Goal: Task Accomplishment & Management: Use online tool/utility

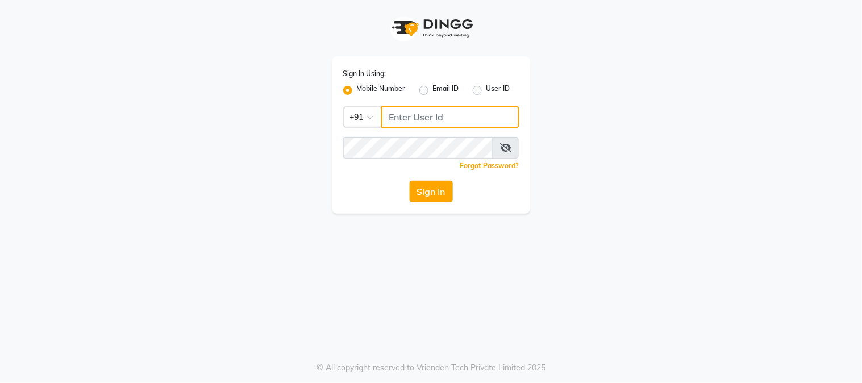
type input "8450977774"
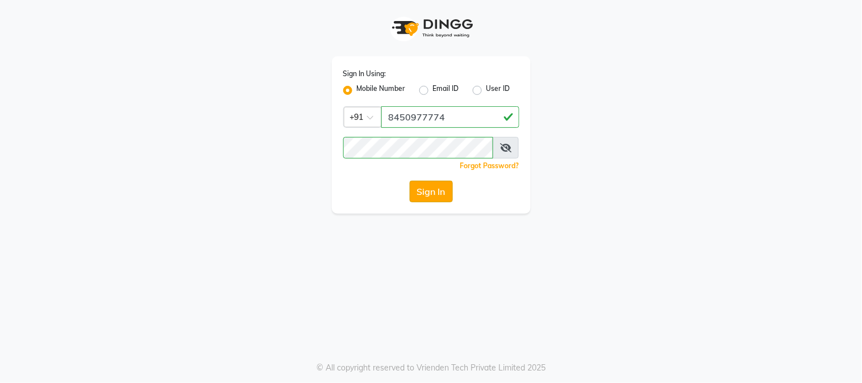
click at [439, 197] on button "Sign In" at bounding box center [431, 192] width 43 height 22
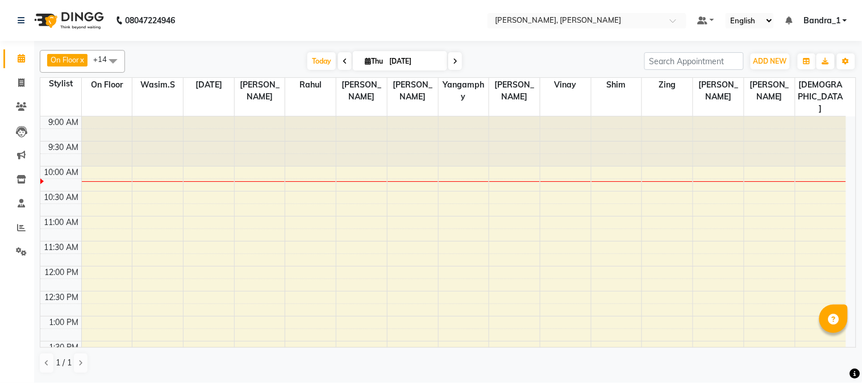
click at [113, 60] on span at bounding box center [113, 61] width 23 height 22
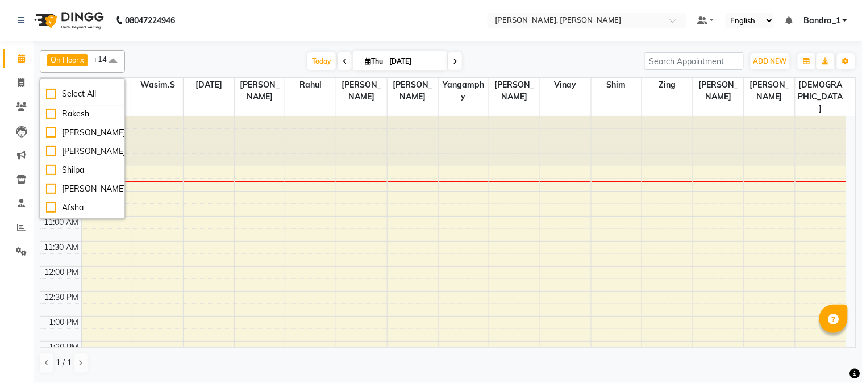
scroll to position [486, 0]
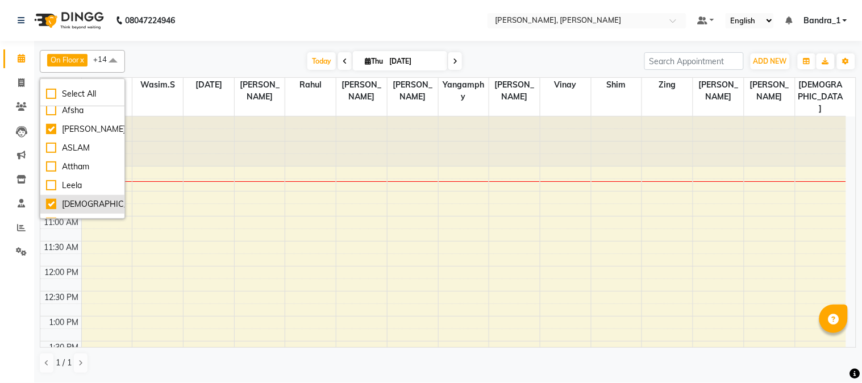
click at [51, 203] on div "[DEMOGRAPHIC_DATA]" at bounding box center [82, 204] width 73 height 12
checkbox input "false"
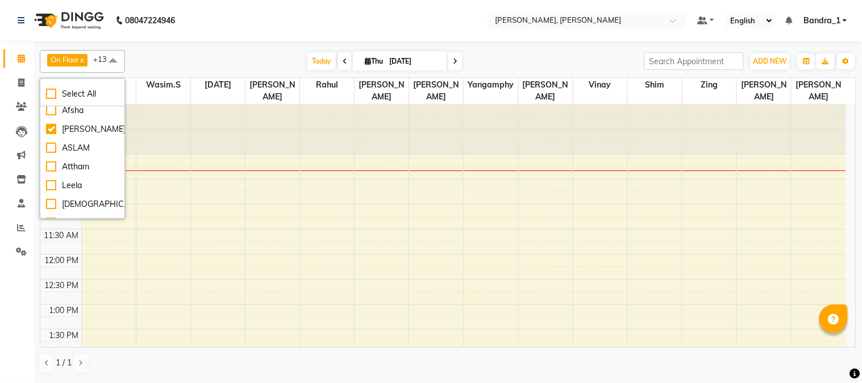
click at [230, 56] on div "[DATE] [DATE]" at bounding box center [385, 61] width 508 height 17
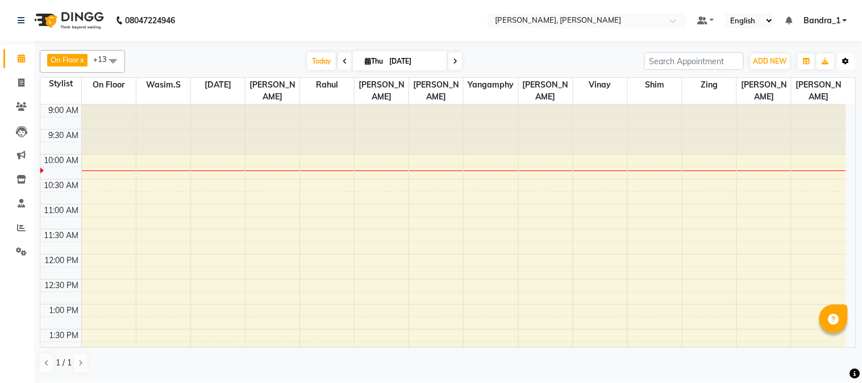
click at [850, 63] on icon "button" at bounding box center [846, 61] width 7 height 7
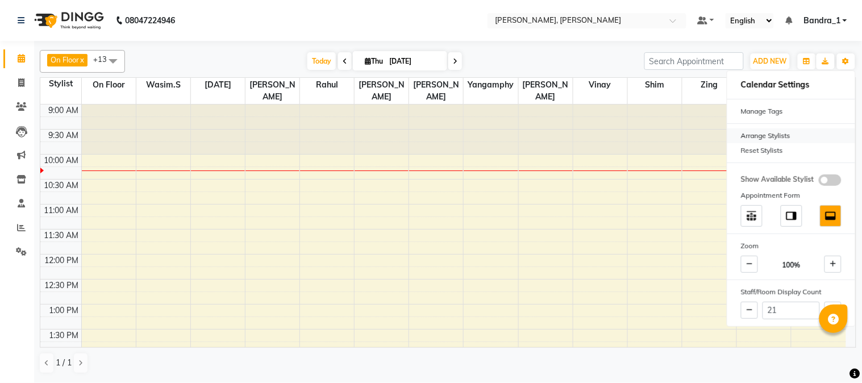
click at [769, 137] on div "Arrange Stylists" at bounding box center [792, 135] width 128 height 15
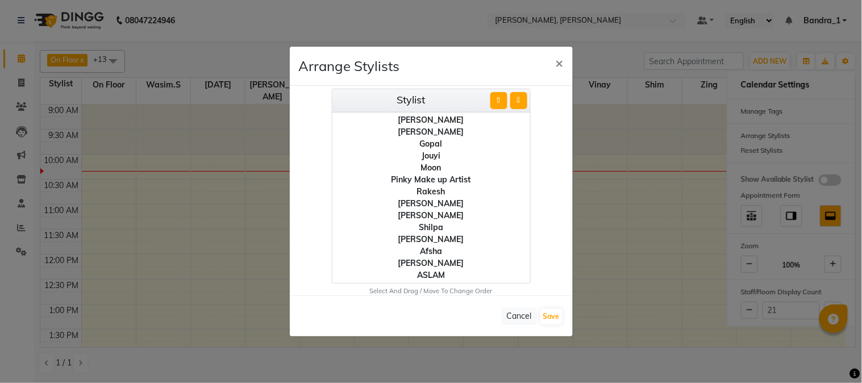
scroll to position [171, 0]
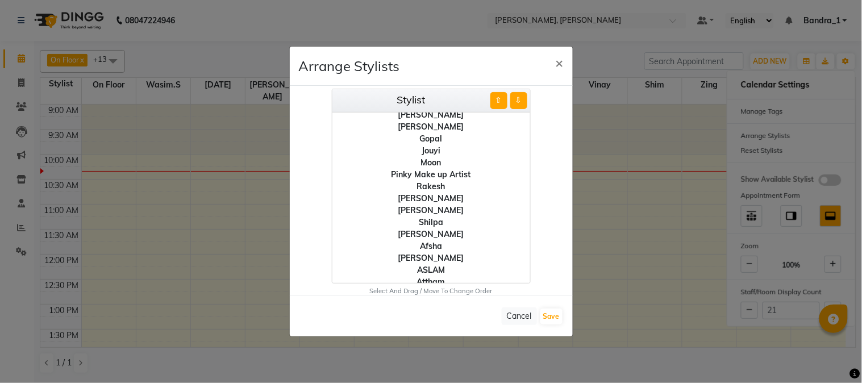
click at [433, 253] on div "[PERSON_NAME]" at bounding box center [432, 258] width 198 height 12
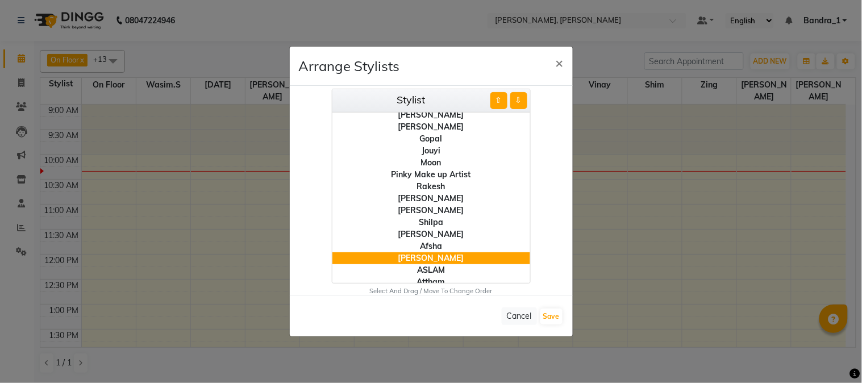
click at [495, 99] on button "⇧" at bounding box center [499, 100] width 17 height 17
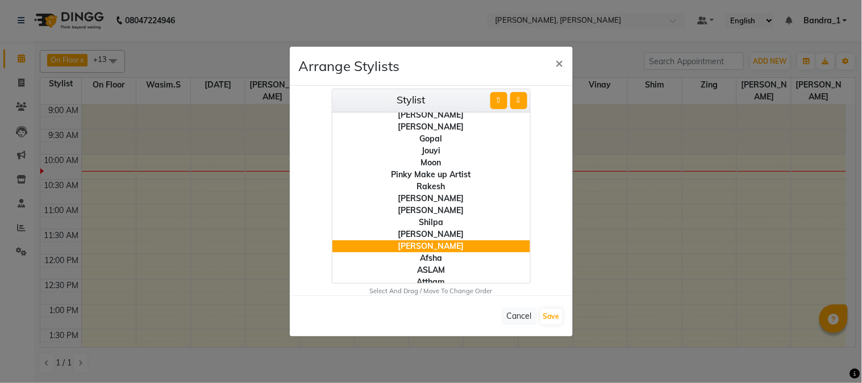
click at [495, 99] on button "⇧" at bounding box center [499, 100] width 17 height 17
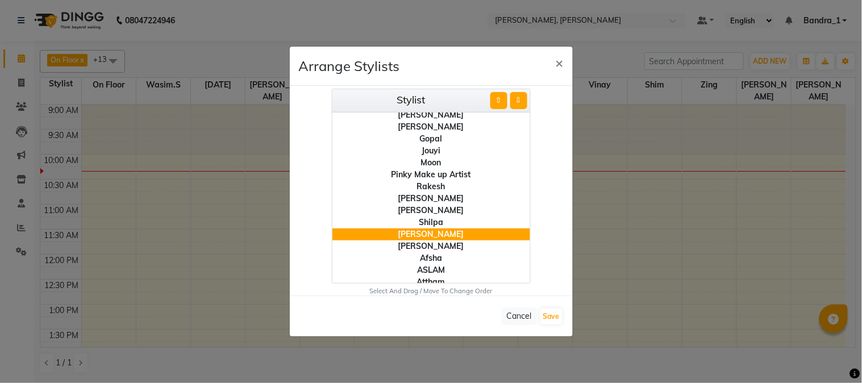
click at [495, 99] on button "⇧" at bounding box center [499, 100] width 17 height 17
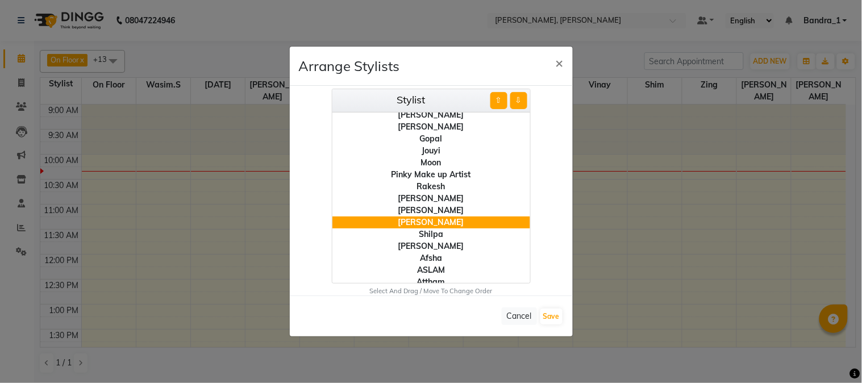
click at [495, 99] on button "⇧" at bounding box center [499, 100] width 17 height 17
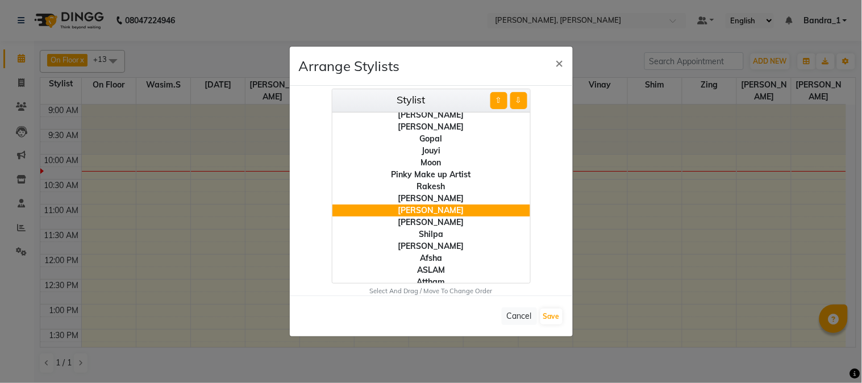
click at [495, 99] on button "⇧" at bounding box center [499, 100] width 17 height 17
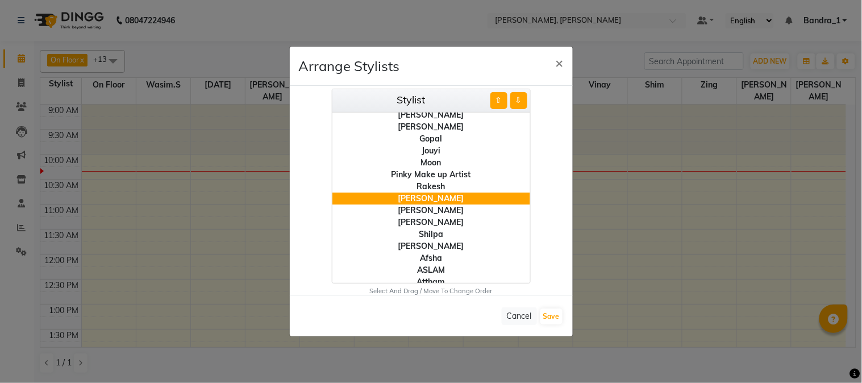
click at [495, 99] on button "⇧" at bounding box center [499, 100] width 17 height 17
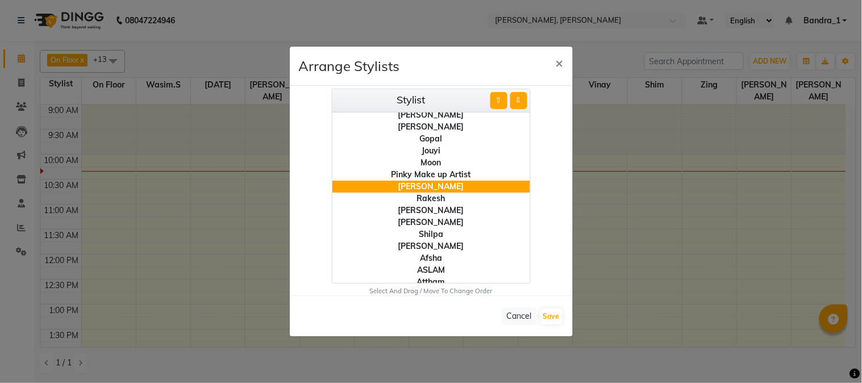
click at [495, 99] on button "⇧" at bounding box center [499, 100] width 17 height 17
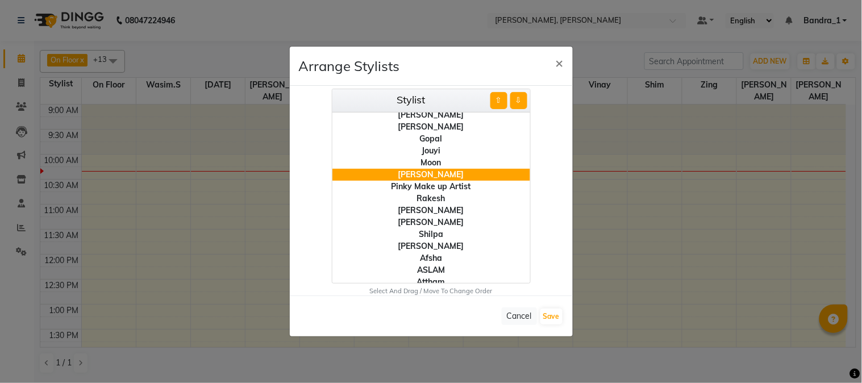
click at [495, 99] on button "⇧" at bounding box center [499, 100] width 17 height 17
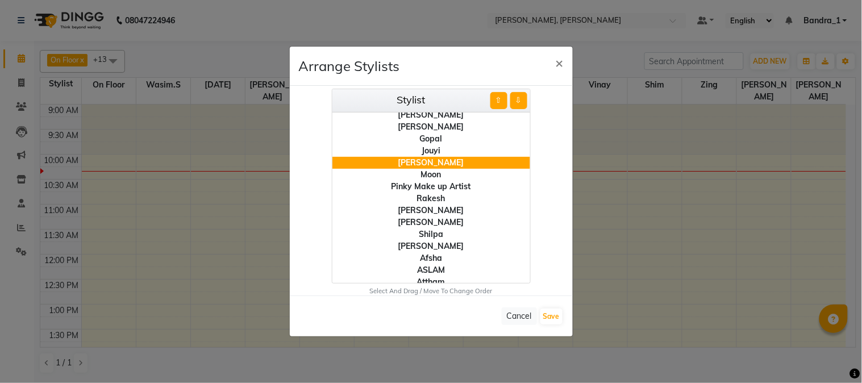
click at [495, 99] on button "⇧" at bounding box center [499, 100] width 17 height 17
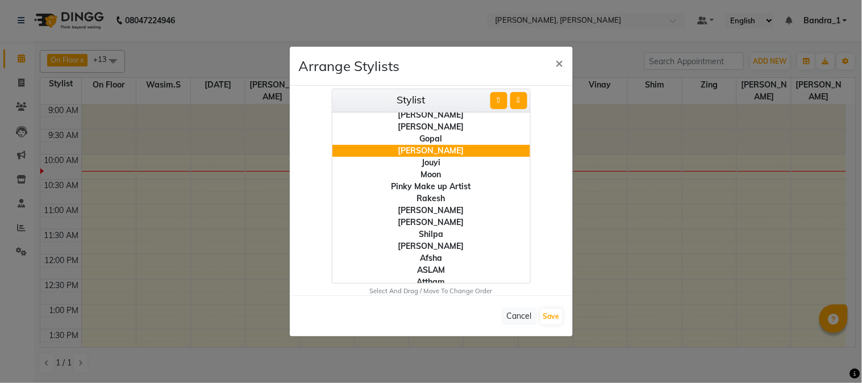
click at [495, 99] on button "⇧" at bounding box center [499, 100] width 17 height 17
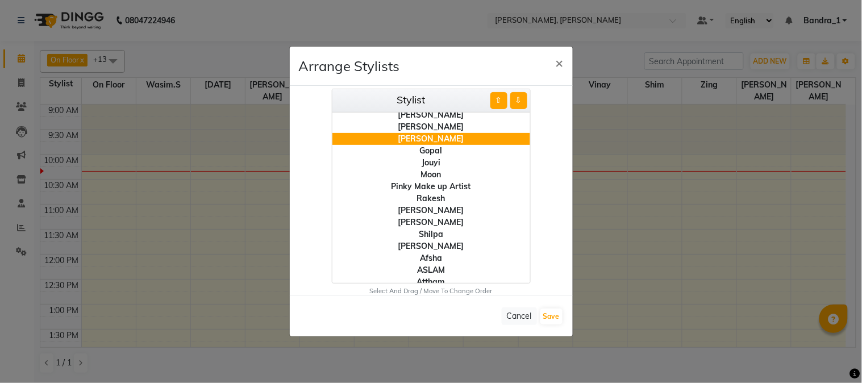
click at [495, 99] on button "⇧" at bounding box center [499, 100] width 17 height 17
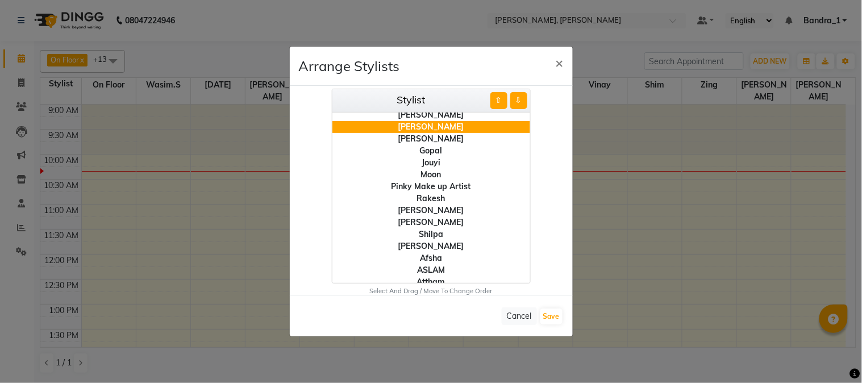
click at [495, 99] on button "⇧" at bounding box center [499, 100] width 17 height 17
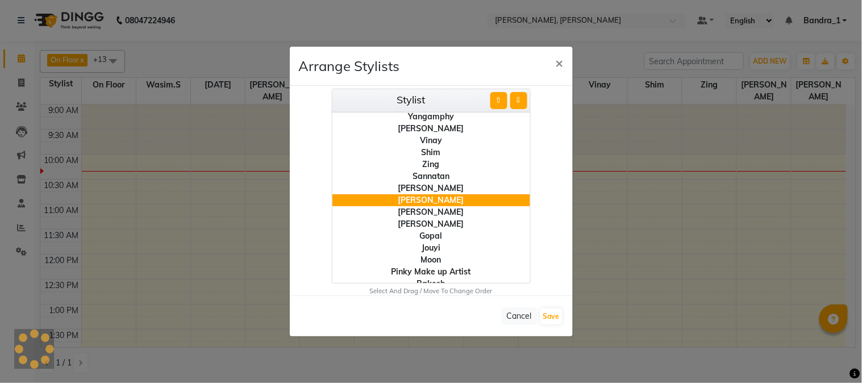
scroll to position [78, 0]
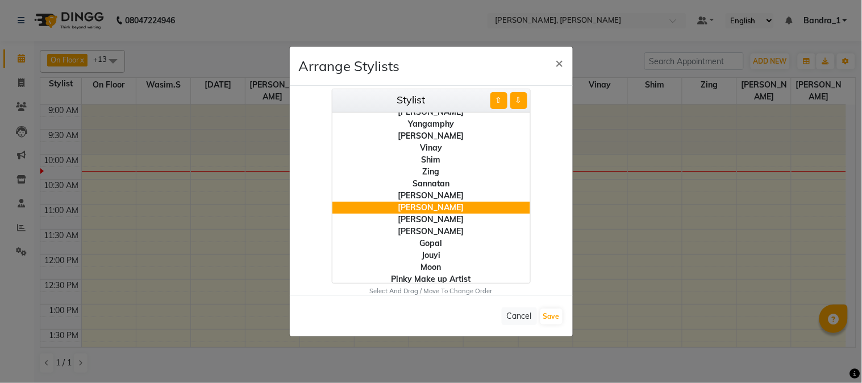
click at [501, 103] on button "⇧" at bounding box center [499, 100] width 17 height 17
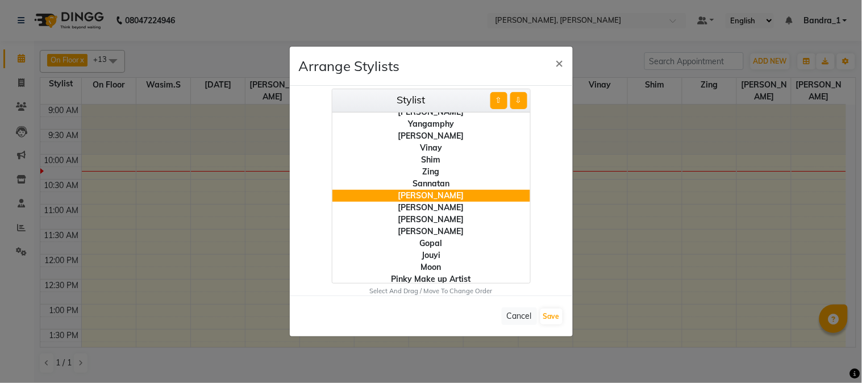
click at [501, 103] on button "⇧" at bounding box center [499, 100] width 17 height 17
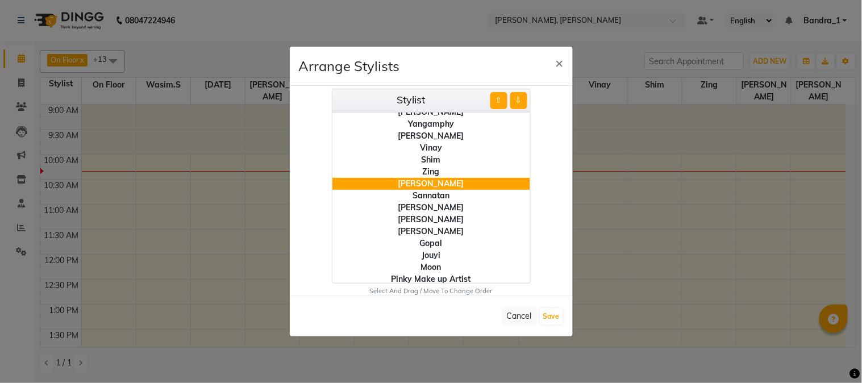
click at [501, 103] on button "⇧" at bounding box center [499, 100] width 17 height 17
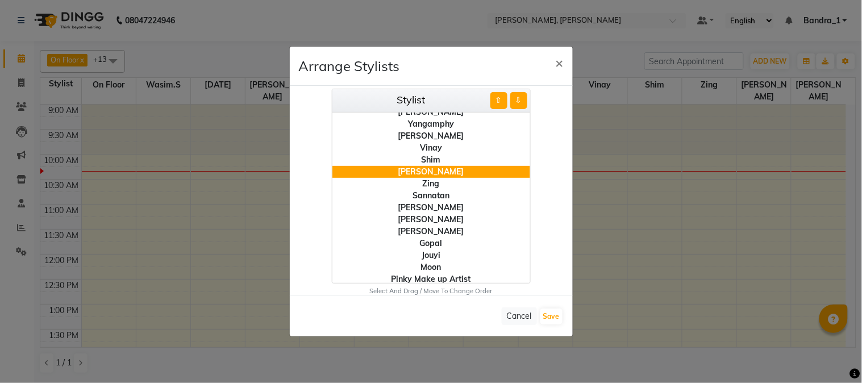
click at [501, 103] on button "⇧" at bounding box center [499, 100] width 17 height 17
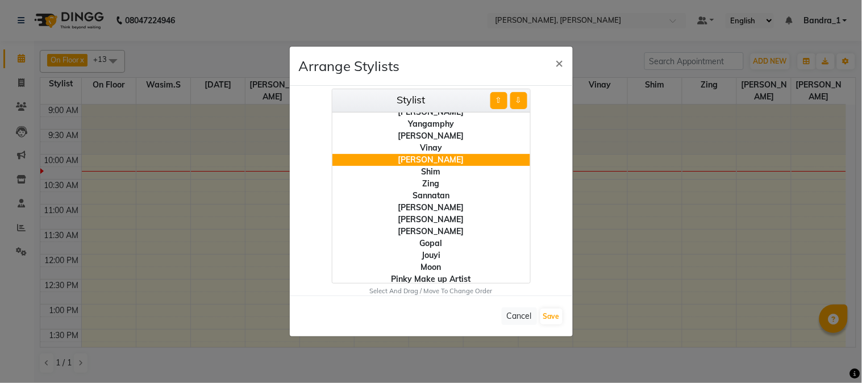
click at [501, 103] on button "⇧" at bounding box center [499, 100] width 17 height 17
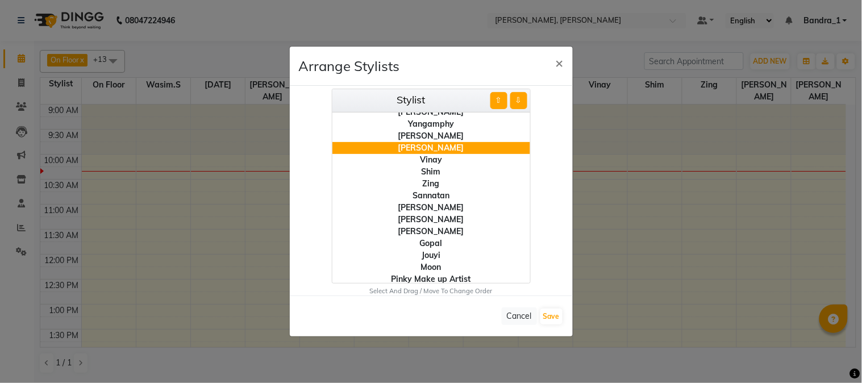
click at [501, 103] on button "⇧" at bounding box center [499, 100] width 17 height 17
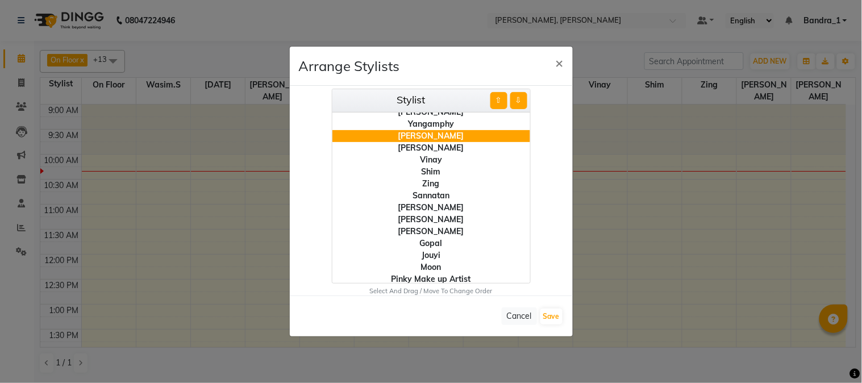
click at [501, 103] on button "⇧" at bounding box center [499, 100] width 17 height 17
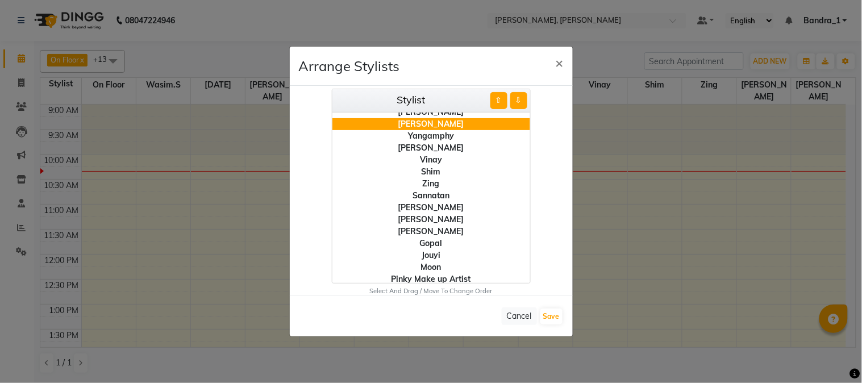
click at [501, 103] on button "⇧" at bounding box center [499, 100] width 17 height 17
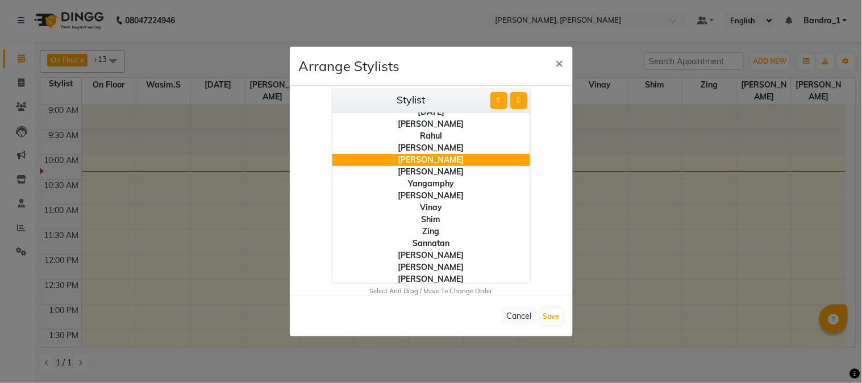
scroll to position [0, 0]
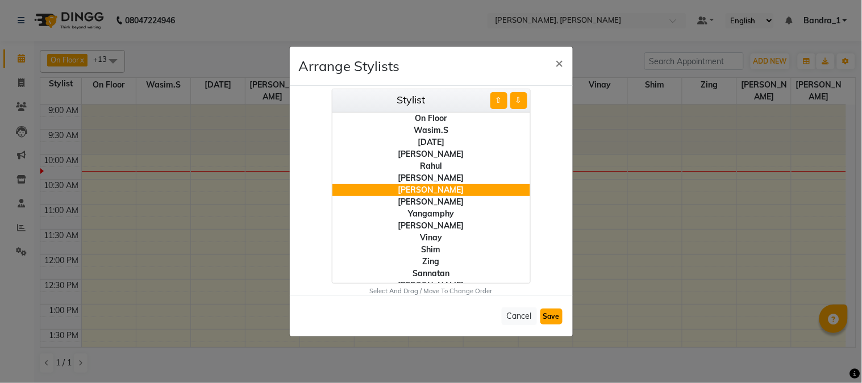
click at [555, 314] on button "Save" at bounding box center [552, 317] width 22 height 16
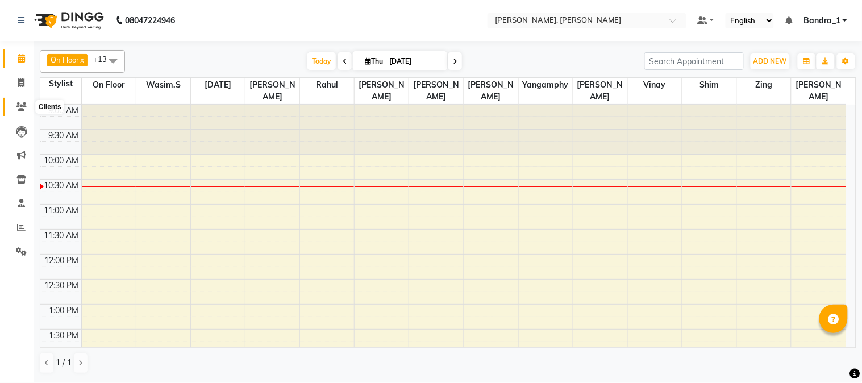
click at [16, 109] on icon at bounding box center [21, 106] width 11 height 9
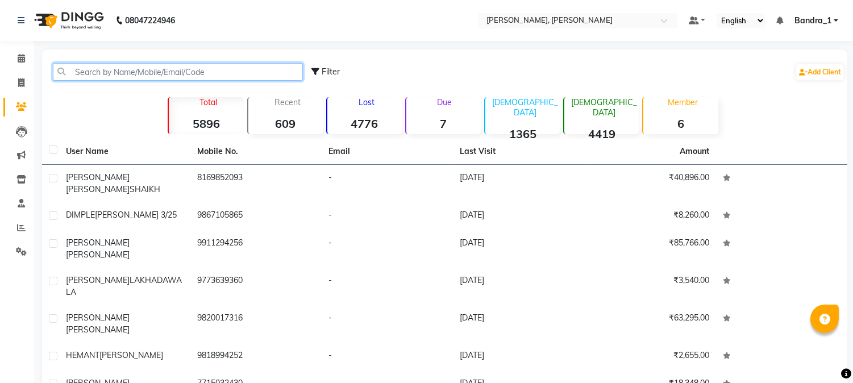
click at [105, 74] on input "text" at bounding box center [178, 72] width 250 height 18
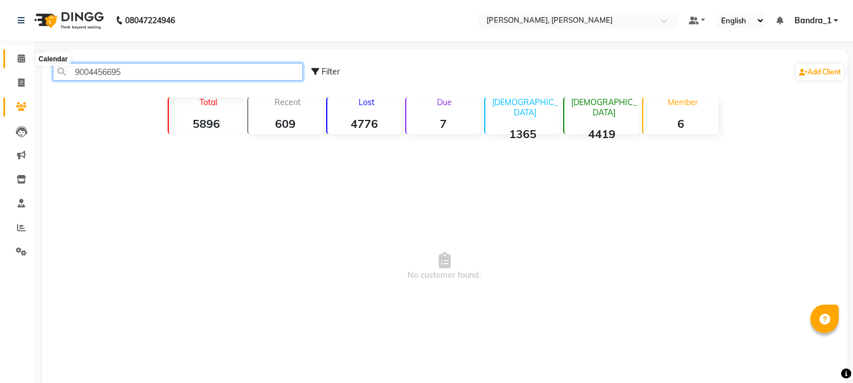
type input "9004456695"
click at [19, 61] on icon at bounding box center [21, 58] width 7 height 9
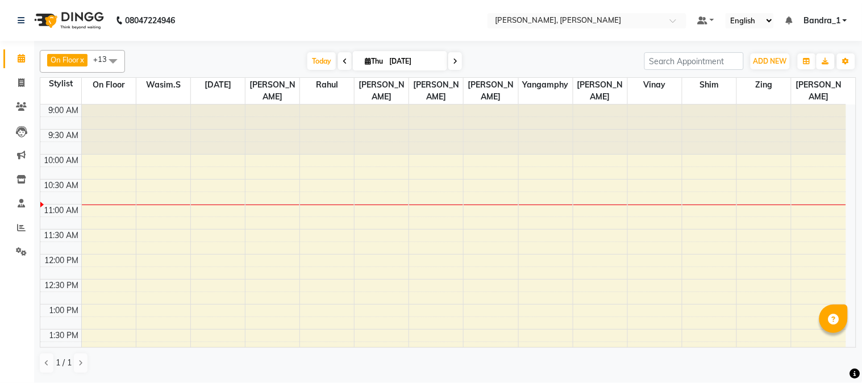
click at [365, 64] on icon at bounding box center [368, 60] width 6 height 7
select select "9"
select select "2025"
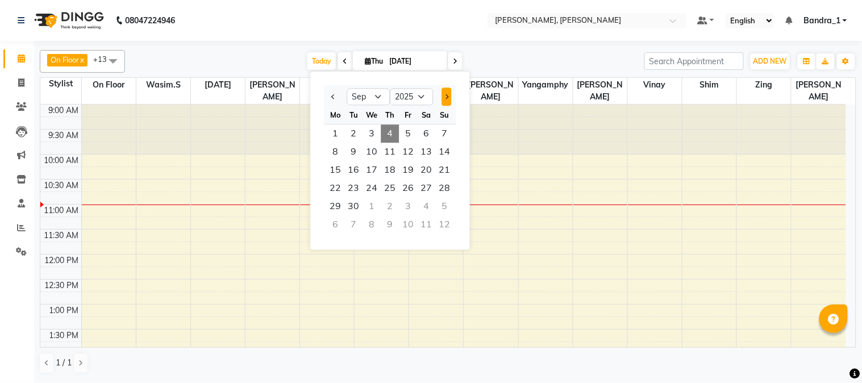
click at [442, 94] on button "Next month" at bounding box center [447, 97] width 10 height 18
select select "10"
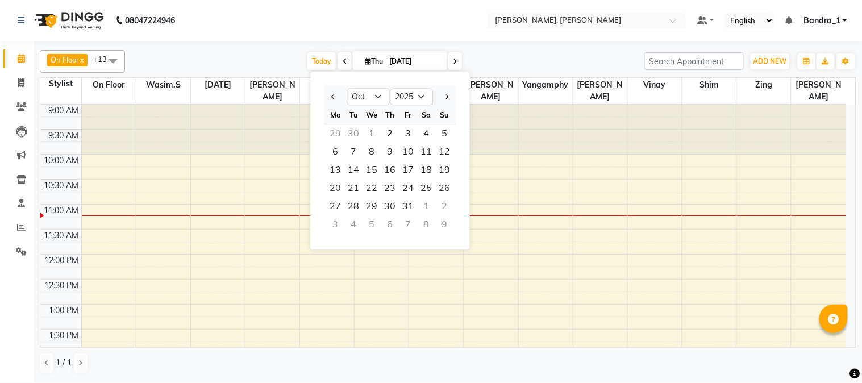
click at [464, 9] on nav "08047224946 Select Location × [PERSON_NAME], Bandra West Default Panel My Panel…" at bounding box center [431, 20] width 862 height 41
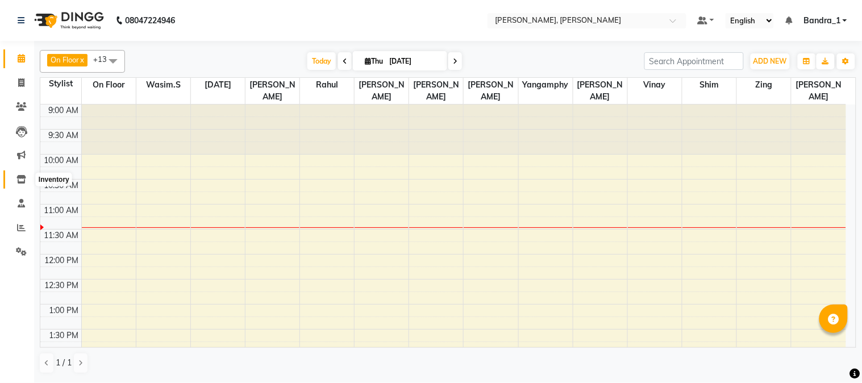
click at [21, 181] on icon at bounding box center [21, 179] width 10 height 9
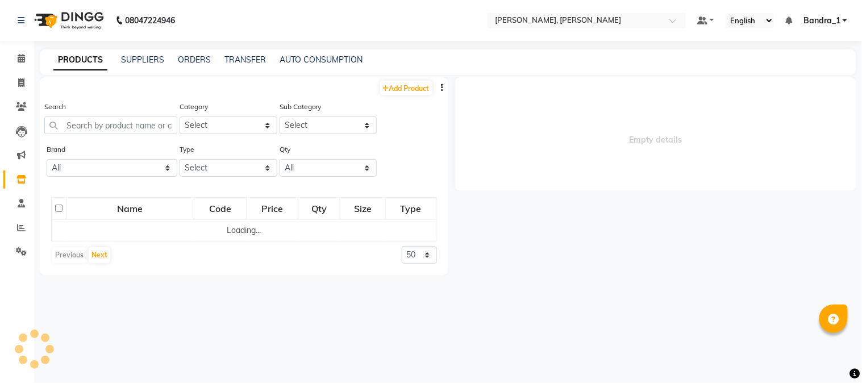
select select
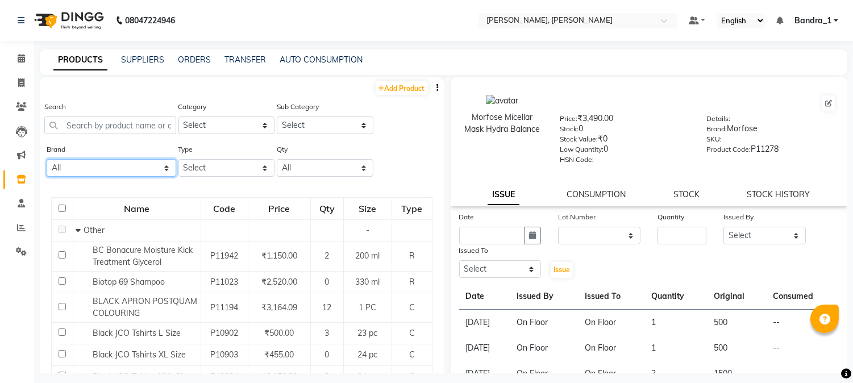
click at [163, 167] on select "All Ashpveda Beauty Gang Beauty Garage Biolume Biotop Cabelo Chave Calyx Proffe…" at bounding box center [112, 168] width 130 height 18
select select "biolume"
click at [47, 159] on select "All Ashpveda Beauty Gang Beauty Garage Biolume Biotop Cabelo Chave Calyx Proffe…" at bounding box center [112, 168] width 130 height 18
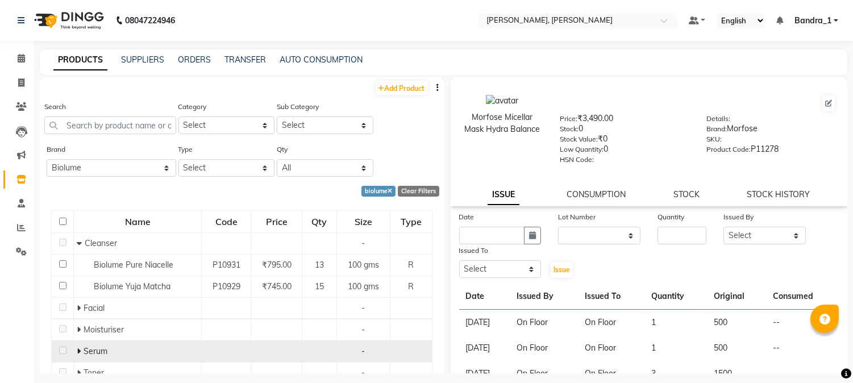
click at [74, 350] on td "Serum" at bounding box center [138, 352] width 128 height 22
drag, startPoint x: 81, startPoint y: 350, endPoint x: 87, endPoint y: 358, distance: 10.6
click at [82, 351] on span at bounding box center [80, 351] width 7 height 10
click at [78, 352] on icon at bounding box center [79, 351] width 5 height 8
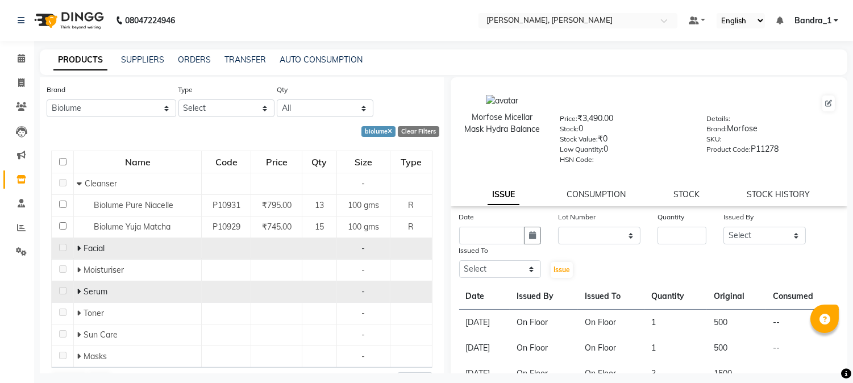
scroll to position [88, 0]
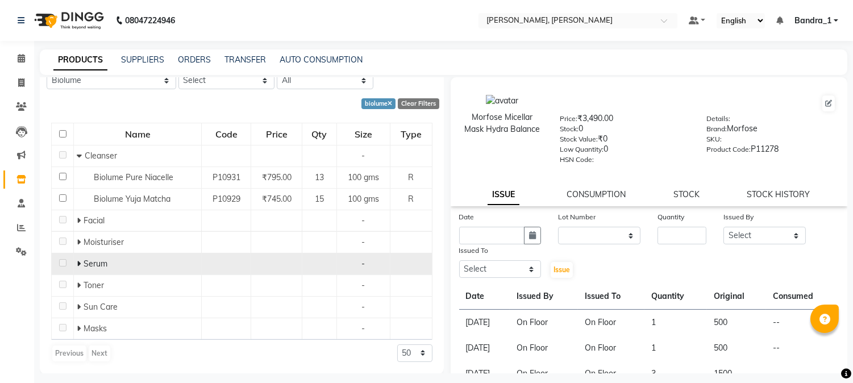
click at [78, 263] on icon at bounding box center [79, 264] width 4 height 8
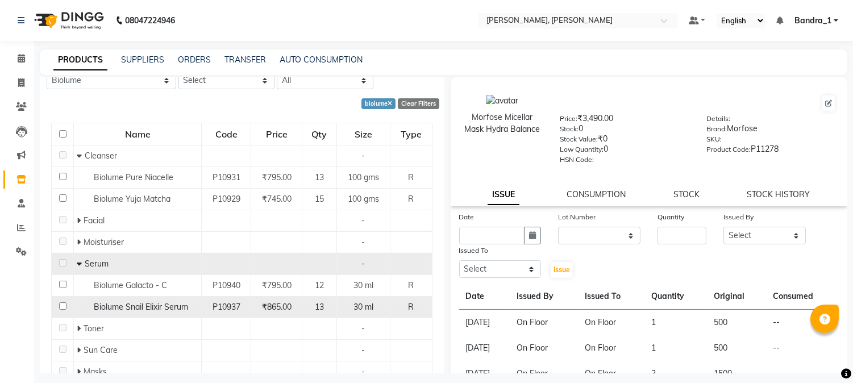
click at [60, 307] on input "checkbox" at bounding box center [62, 305] width 7 height 7
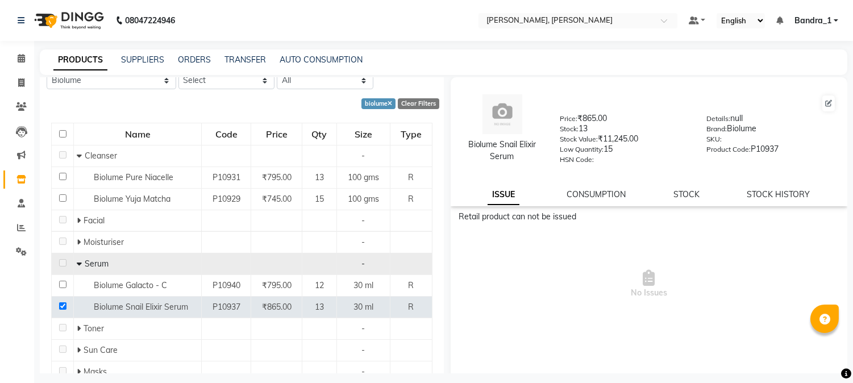
click at [501, 198] on link "ISSUE" at bounding box center [504, 195] width 32 height 20
click at [506, 192] on link "ISSUE" at bounding box center [504, 195] width 32 height 20
click at [594, 198] on link "CONSUMPTION" at bounding box center [596, 194] width 59 height 10
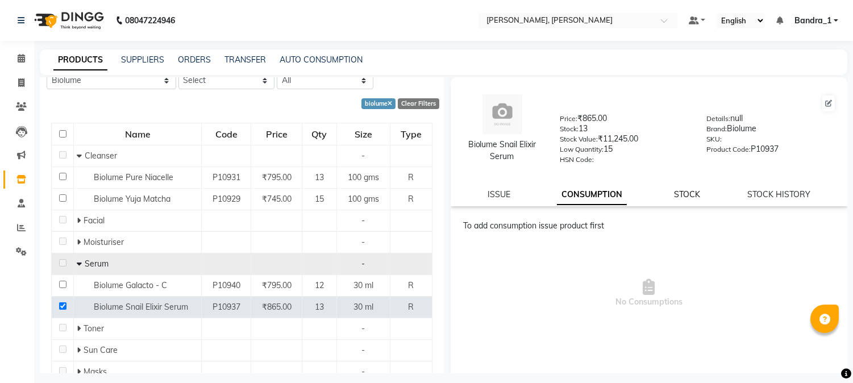
click at [681, 194] on link "STOCK" at bounding box center [687, 194] width 26 height 10
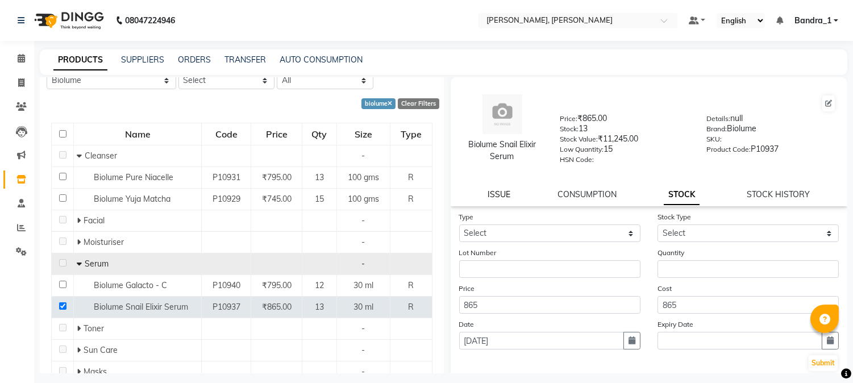
click at [489, 193] on link "ISSUE" at bounding box center [499, 194] width 23 height 10
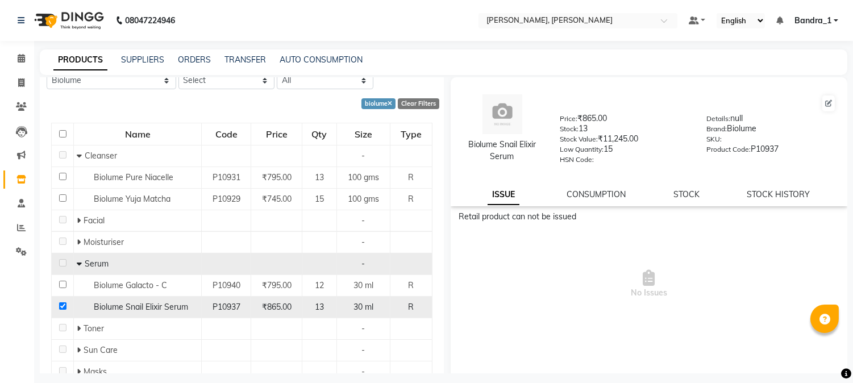
click at [60, 307] on input "checkbox" at bounding box center [62, 305] width 7 height 7
checkbox input "false"
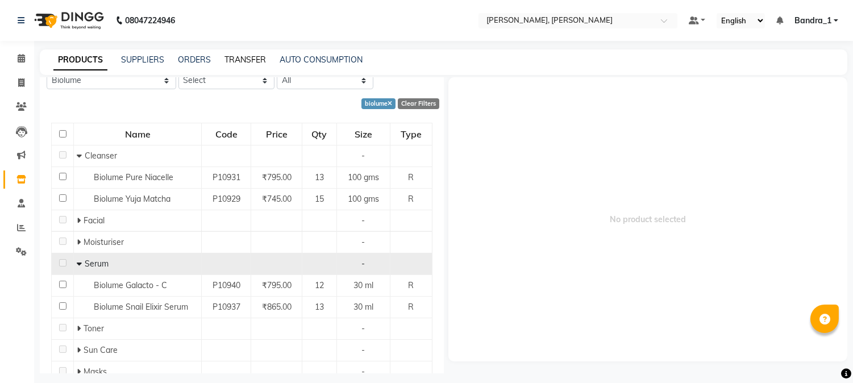
click at [248, 59] on link "TRANSFER" at bounding box center [245, 60] width 41 height 10
select select "sender"
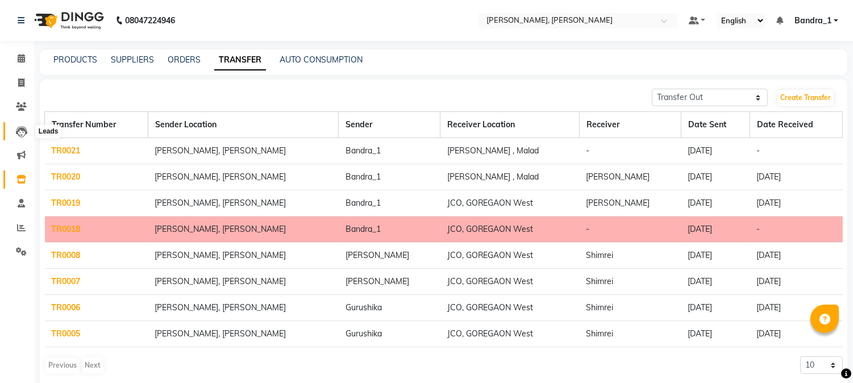
click at [20, 131] on icon at bounding box center [21, 131] width 11 height 11
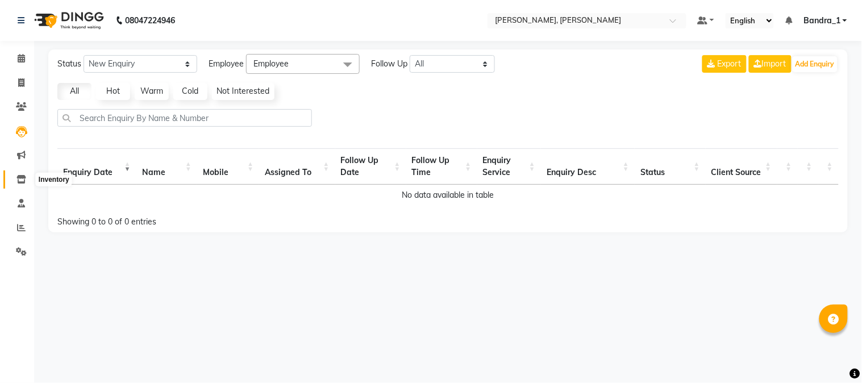
click at [20, 173] on span at bounding box center [21, 179] width 20 height 13
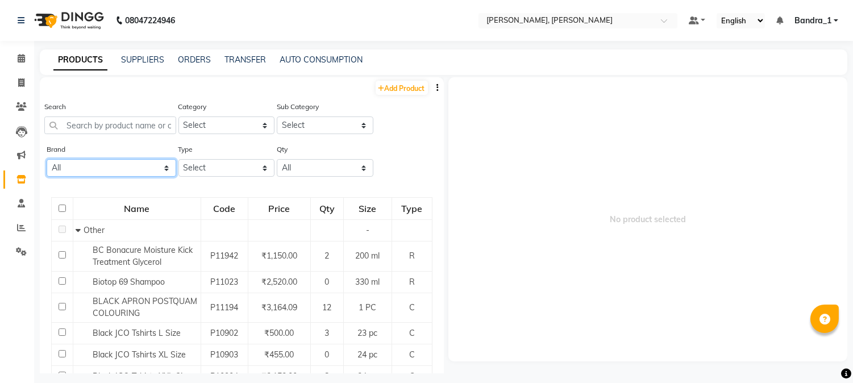
click at [165, 165] on select "All Ashpveda Beauty Gang Beauty Garage Biolume Biotop Cabelo Chave Calyx Proffe…" at bounding box center [112, 168] width 130 height 18
click at [47, 159] on select "All Ashpveda Beauty Gang Beauty Garage Biolume Biotop Cabelo Chave Calyx Proffe…" at bounding box center [112, 168] width 130 height 18
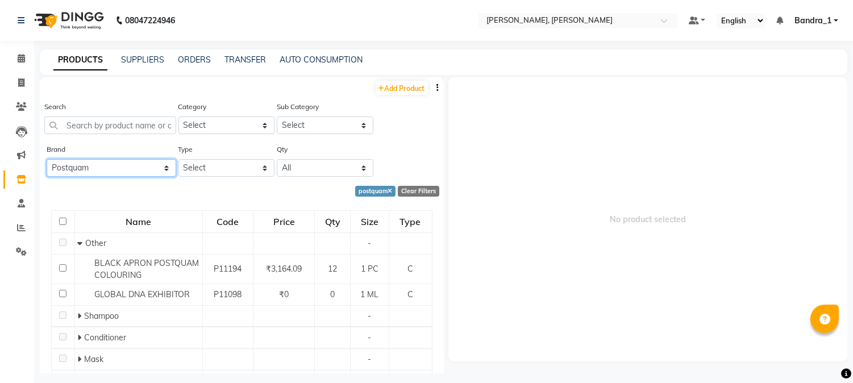
click at [162, 168] on select "All Ashpveda Beauty Gang Beauty Garage Biolume Biotop Cabelo Chave Calyx Proffe…" at bounding box center [112, 168] width 130 height 18
click at [47, 159] on select "All Ashpveda Beauty Gang Beauty Garage Biolume Biotop Cabelo Chave Calyx Proffe…" at bounding box center [112, 168] width 130 height 18
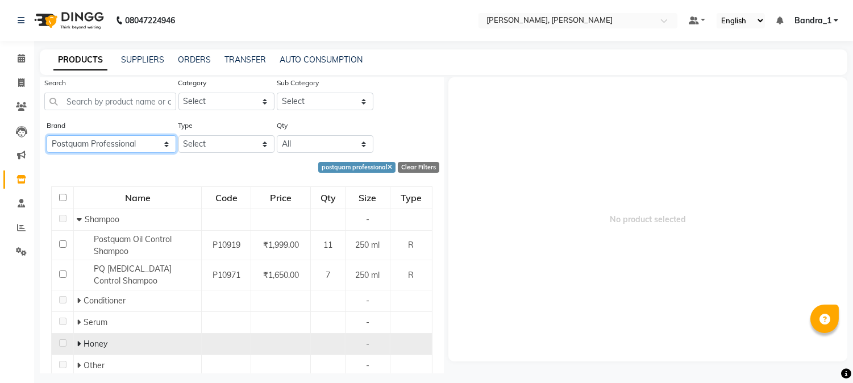
scroll to position [61, 0]
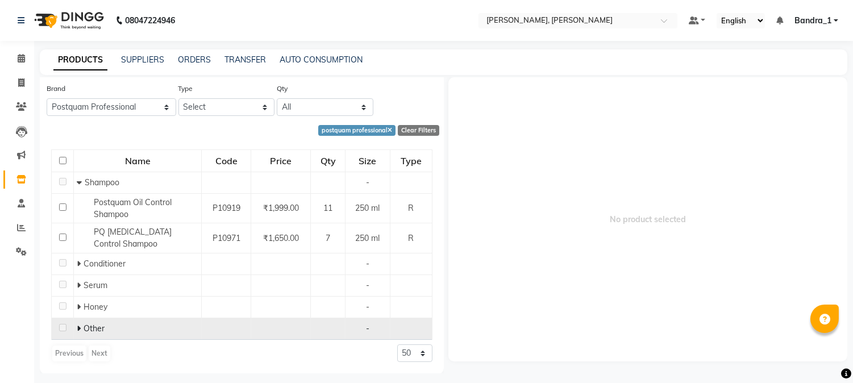
click at [78, 326] on icon at bounding box center [79, 329] width 4 height 8
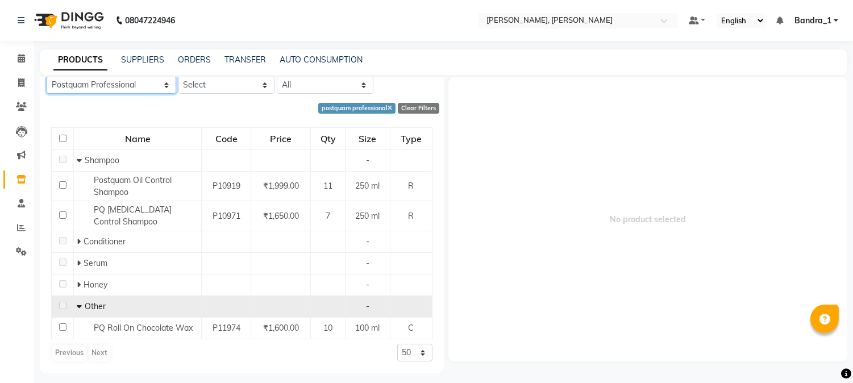
scroll to position [82, 0]
click at [160, 81] on select "All Ashpveda Beauty Gang Beauty Garage Biolume Biotop Cabelo Chave Calyx Proffe…" at bounding box center [112, 86] width 130 height 18
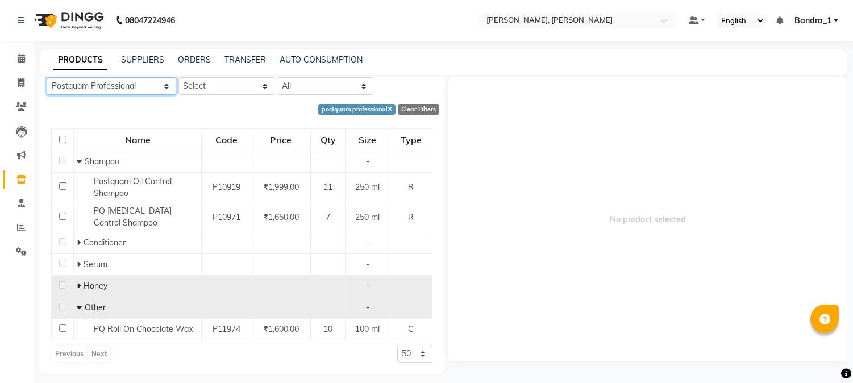
select select "postquam"
click at [47, 77] on select "All Ashpveda Beauty Gang Beauty Garage Biolume Biotop Cabelo Chave Calyx Proffe…" at bounding box center [112, 86] width 130 height 18
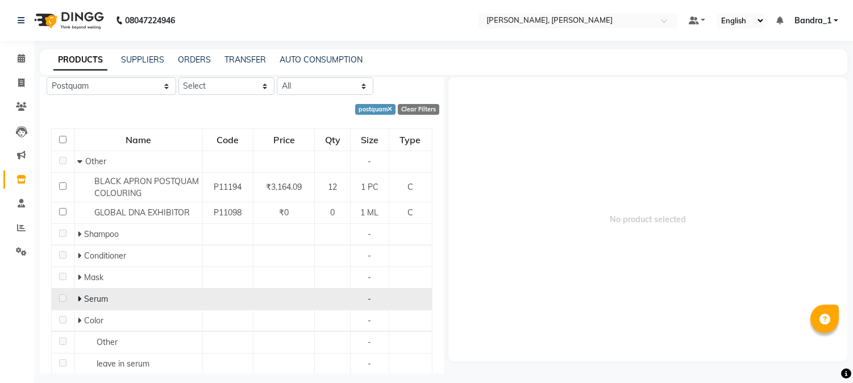
click at [78, 298] on icon at bounding box center [79, 299] width 4 height 8
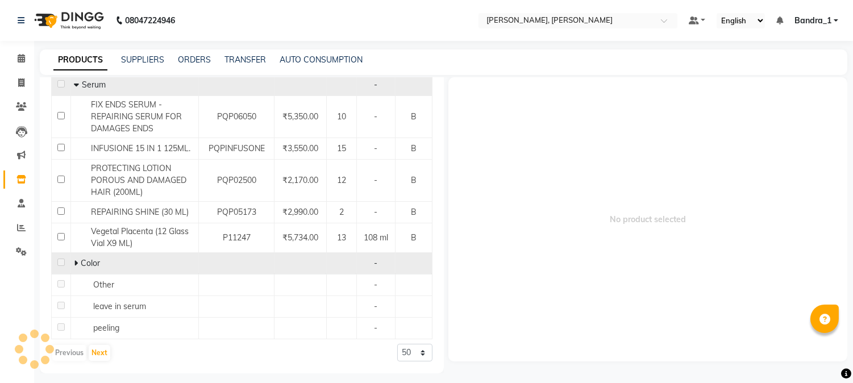
scroll to position [297, 0]
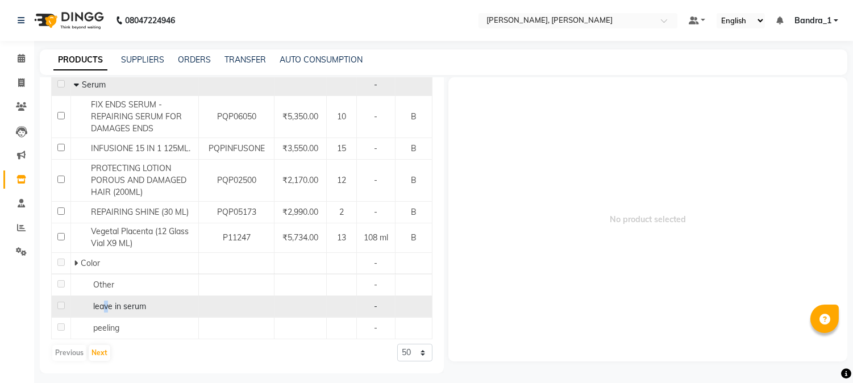
click at [109, 308] on span "leave in serum" at bounding box center [119, 306] width 53 height 10
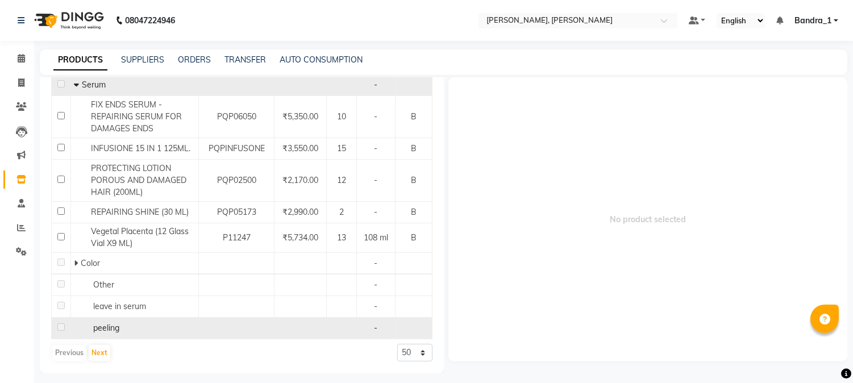
click at [106, 334] on div "peeling" at bounding box center [135, 328] width 122 height 12
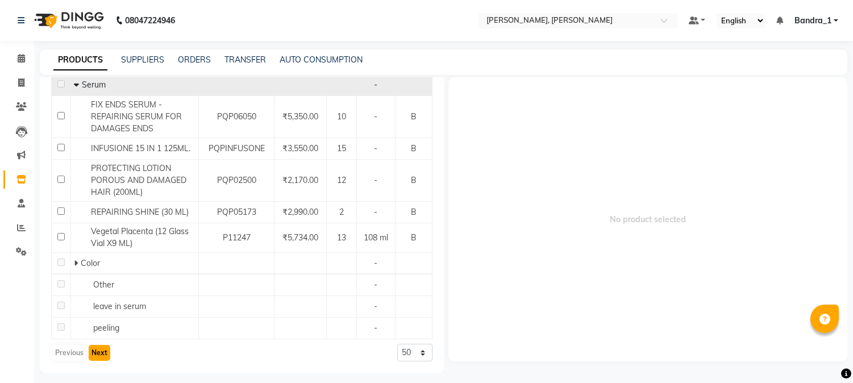
click at [95, 355] on button "Next" at bounding box center [100, 353] width 22 height 16
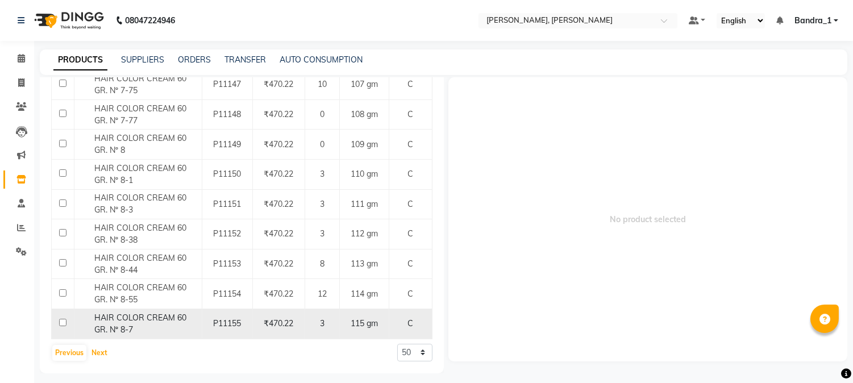
scroll to position [1413, 0]
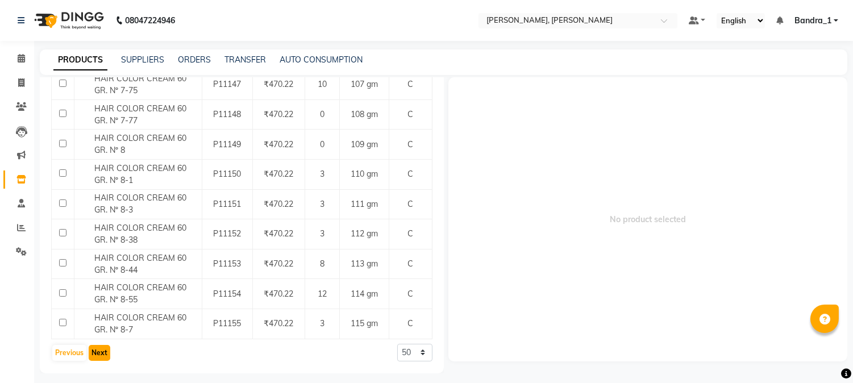
click at [96, 354] on button "Next" at bounding box center [100, 353] width 22 height 16
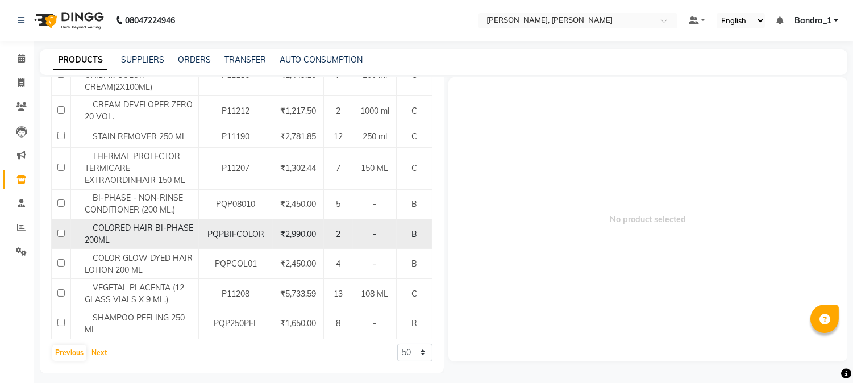
scroll to position [1366, 0]
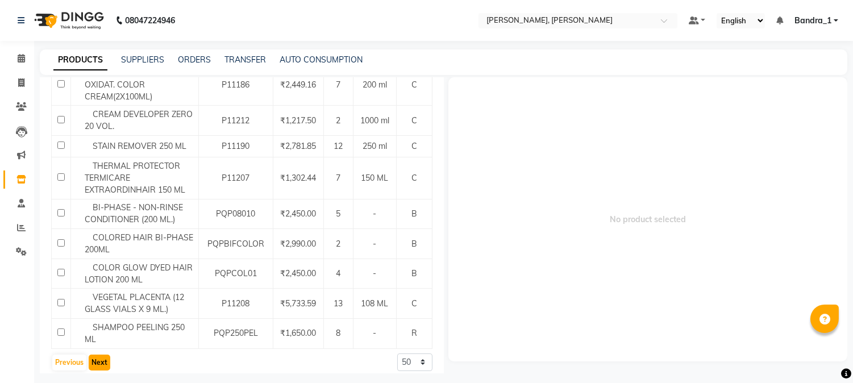
click at [99, 355] on button "Next" at bounding box center [100, 363] width 22 height 16
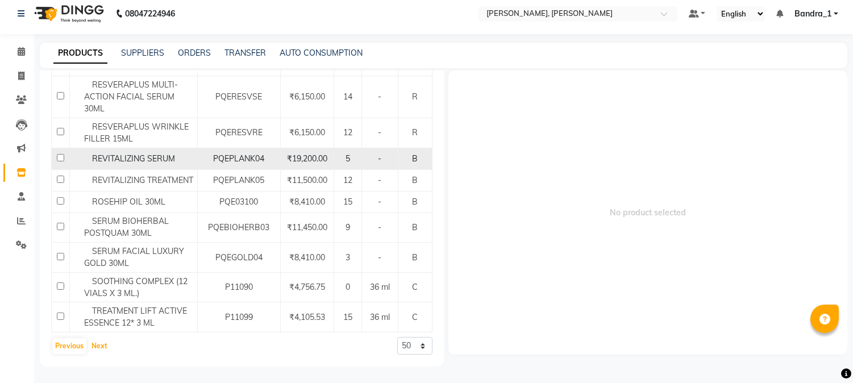
scroll to position [1306, 0]
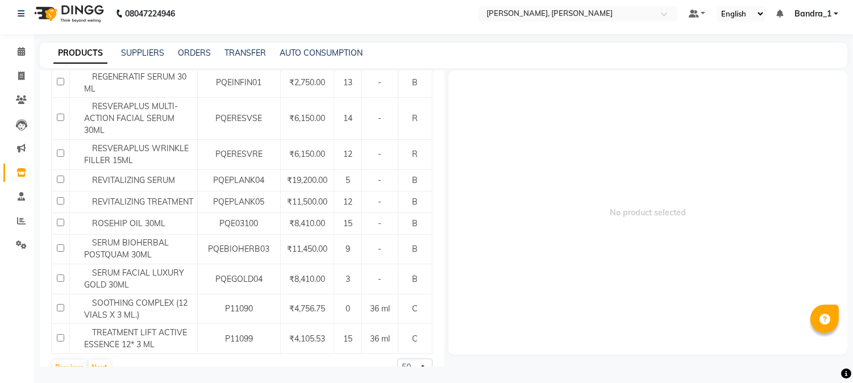
drag, startPoint x: 434, startPoint y: 321, endPoint x: 437, endPoint y: 273, distance: 47.8
click at [437, 273] on div "Add Product Search Category Select Hair Skin Makeup Personal Care Appliances [P…" at bounding box center [242, 218] width 404 height 296
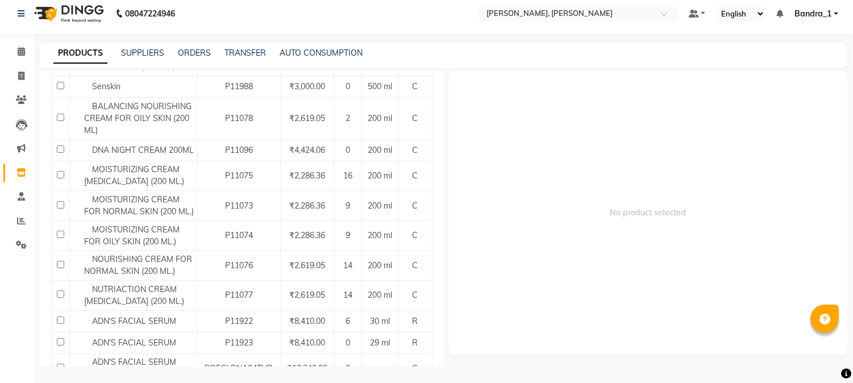
scroll to position [0, 0]
